Goal: Task Accomplishment & Management: Use online tool/utility

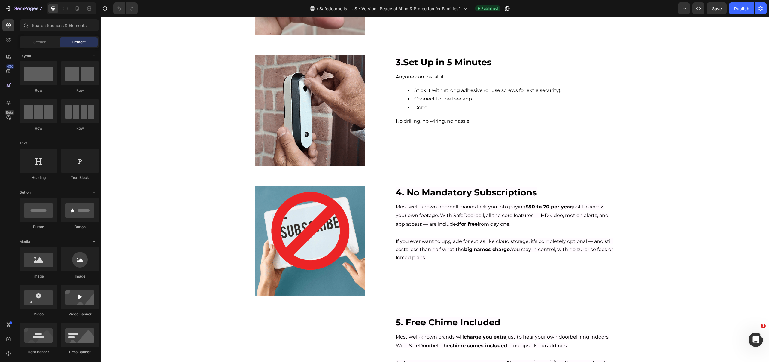
scroll to position [365, 0]
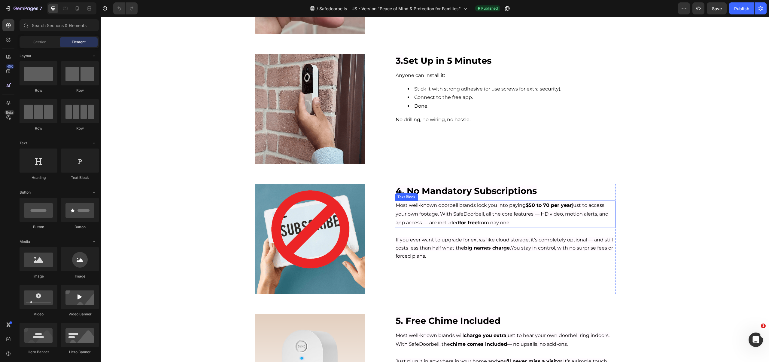
click at [538, 202] on strong "$50 to 70 per year" at bounding box center [548, 205] width 46 height 6
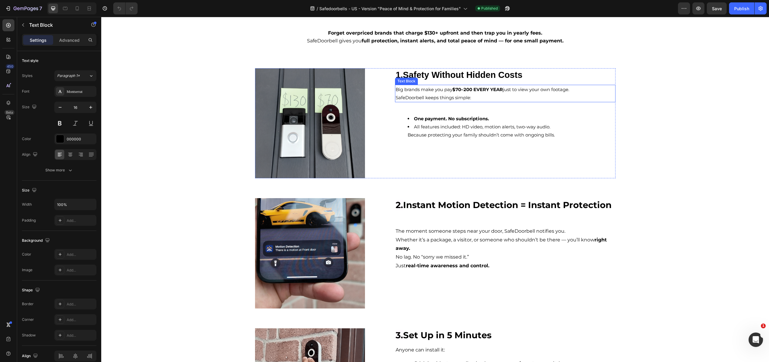
scroll to position [0, 0]
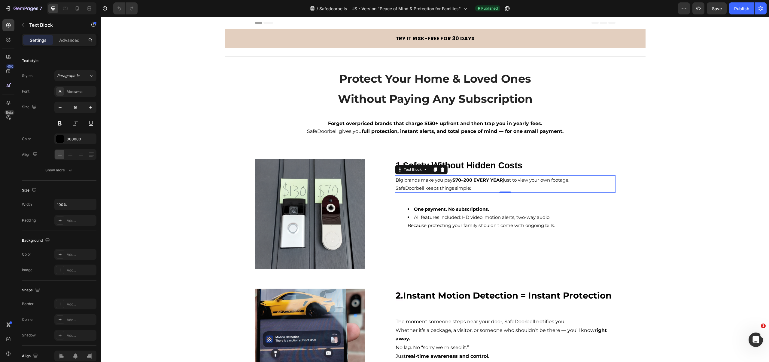
click at [471, 182] on strong "$70–200 EVERY YEAR" at bounding box center [477, 180] width 50 height 6
click at [454, 181] on strong "$70–200 EVERY YEAR" at bounding box center [477, 180] width 50 height 6
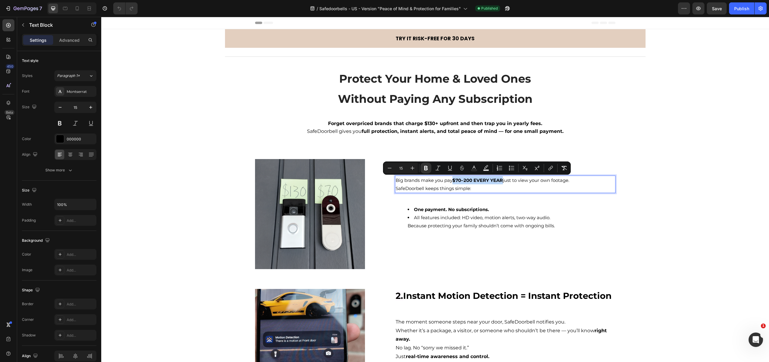
drag, startPoint x: 452, startPoint y: 180, endPoint x: 501, endPoint y: 180, distance: 48.9
click at [501, 180] on strong "$70–200 EVERY YEAR" at bounding box center [477, 180] width 50 height 6
copy strong "$70–200 EVERY YEAR"
click at [557, 242] on div "One payment. No subscriptions. All features included: HD video, motion alerts, …" at bounding box center [505, 221] width 220 height 43
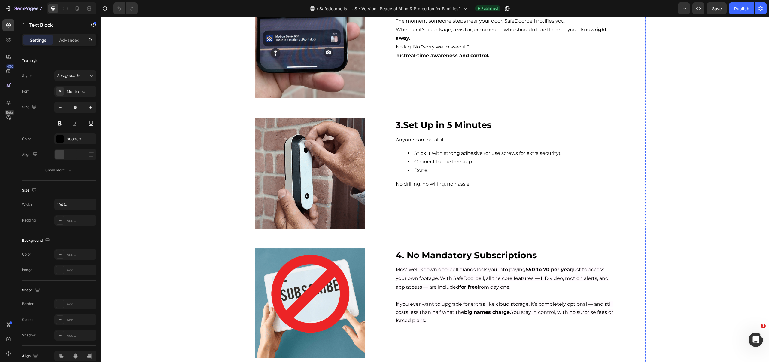
scroll to position [358, 0]
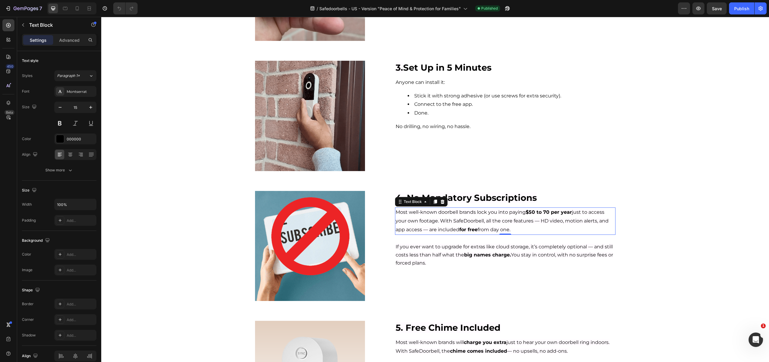
click at [535, 224] on p "Most well-known doorbell brands lock you into paying $50 to 70 per year just to…" at bounding box center [504, 221] width 219 height 26
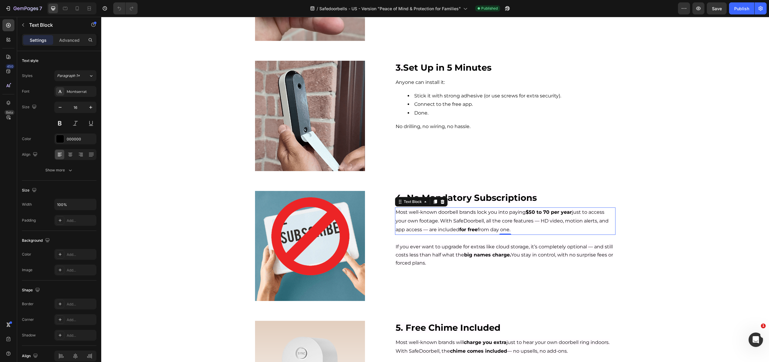
click at [526, 212] on strong "$50 to 70 per year" at bounding box center [548, 212] width 46 height 6
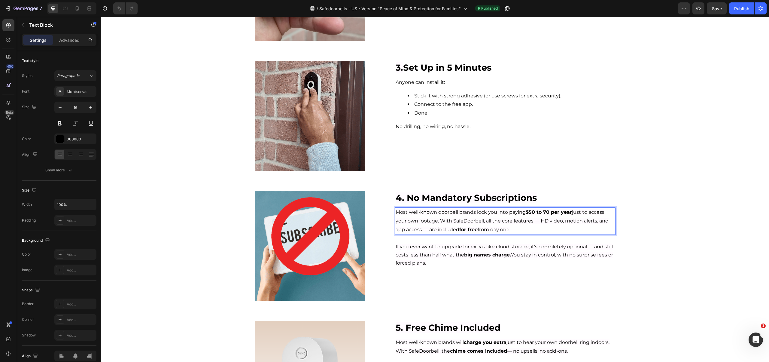
drag, startPoint x: 526, startPoint y: 213, endPoint x: 570, endPoint y: 212, distance: 44.4
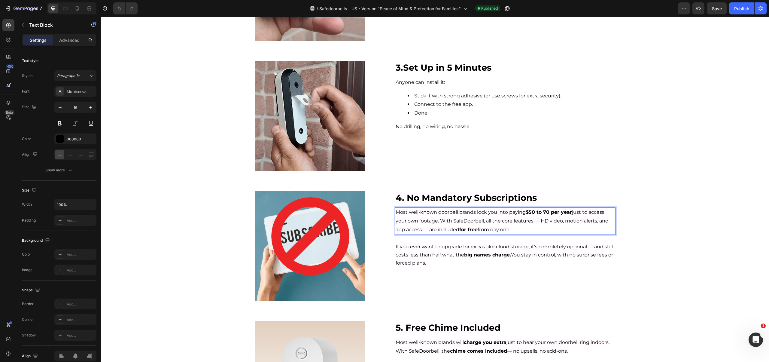
click at [570, 212] on strong "$50 to 70 per year" at bounding box center [548, 212] width 46 height 6
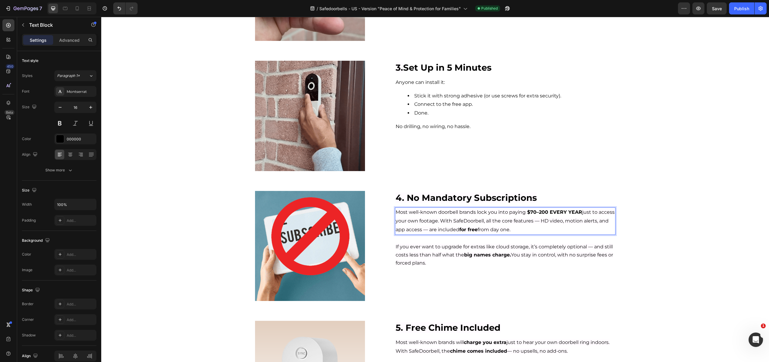
click at [668, 227] on div "Image 1. Safety Without Hidden Costs Heading Big brands make you pay $70–200 EV…" at bounding box center [434, 298] width 667 height 1252
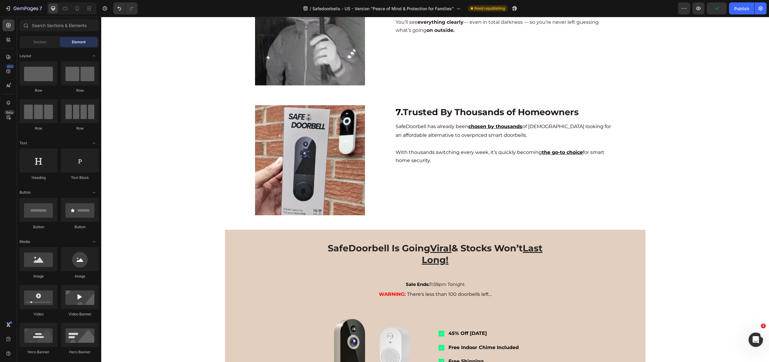
scroll to position [904, 0]
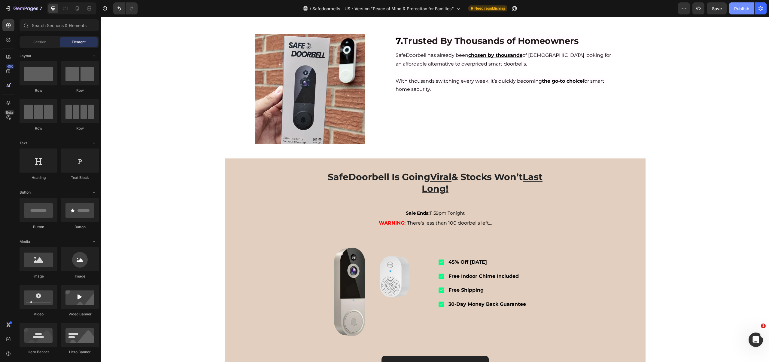
click at [735, 10] on div "Publish" at bounding box center [741, 8] width 15 height 6
